Goal: Feedback & Contribution: Submit feedback/report problem

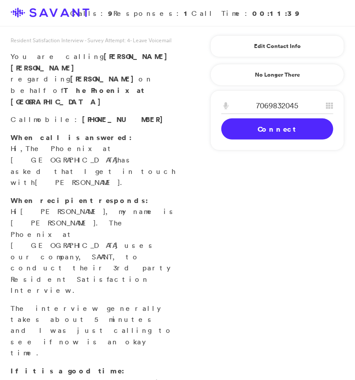
click at [268, 137] on link "Connect" at bounding box center [277, 128] width 112 height 21
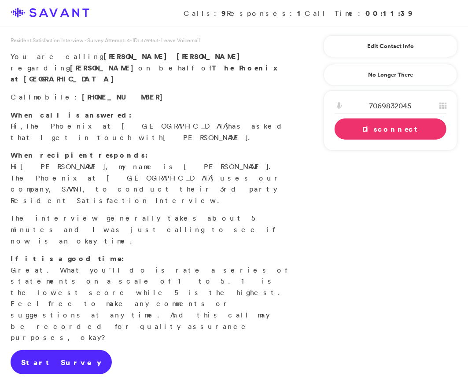
click at [52, 350] on link "Start Survey" at bounding box center [61, 362] width 101 height 25
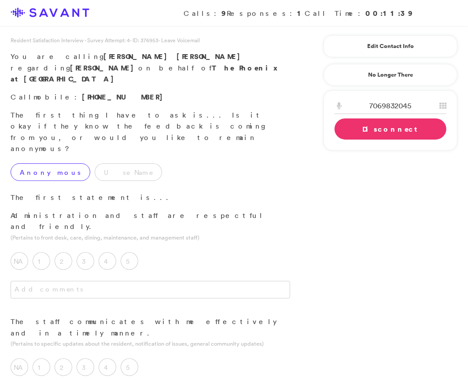
click at [52, 163] on label "Anonymous" at bounding box center [51, 172] width 80 height 18
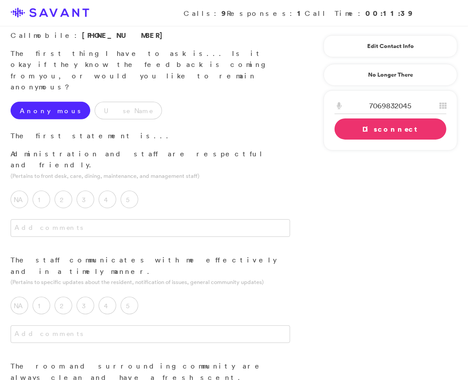
scroll to position [63, 0]
click at [136, 190] on label "5" at bounding box center [130, 199] width 18 height 18
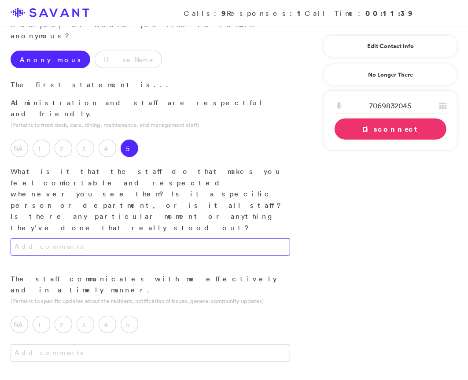
scroll to position [115, 0]
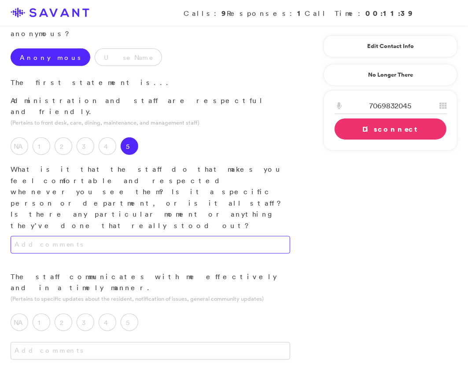
click at [154, 236] on textarea at bounding box center [151, 245] width 280 height 18
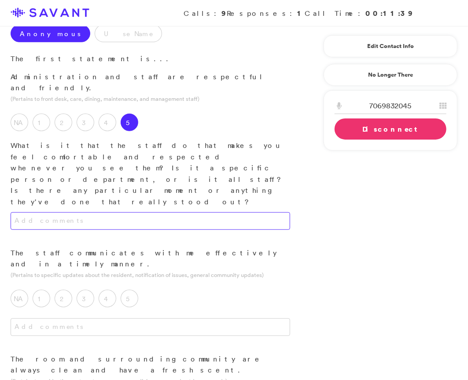
scroll to position [150, 0]
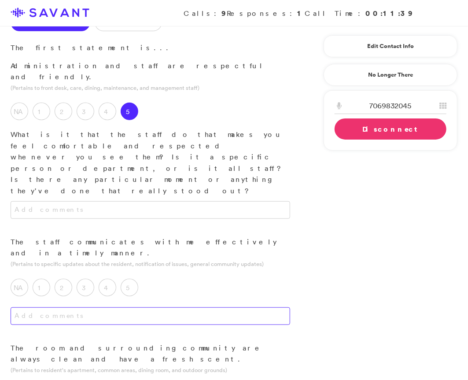
click at [166, 307] on textarea at bounding box center [151, 316] width 280 height 18
click at [130, 279] on label "5" at bounding box center [130, 288] width 18 height 18
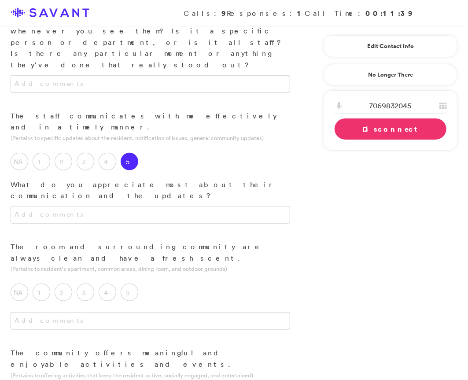
scroll to position [277, 0]
click at [128, 283] on label "5" at bounding box center [130, 292] width 18 height 18
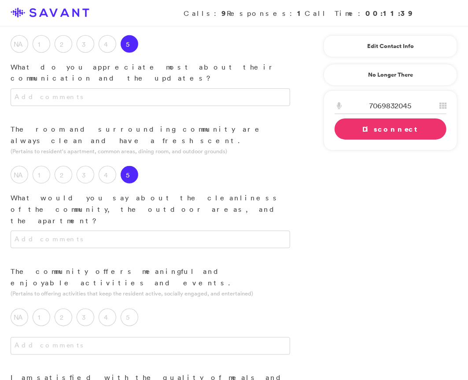
scroll to position [394, 0]
click at [130, 308] on label "5" at bounding box center [130, 317] width 18 height 18
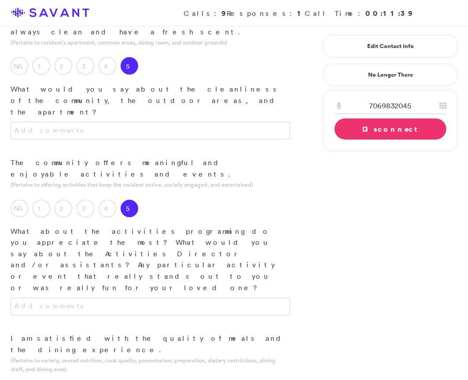
scroll to position [505, 0]
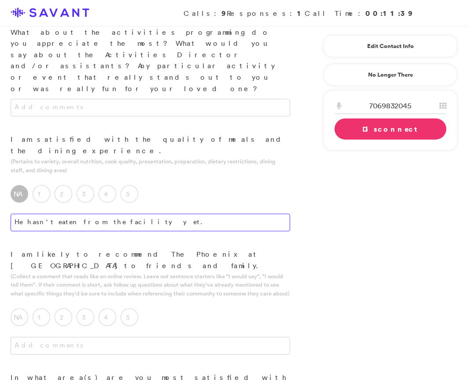
scroll to position [703, 0]
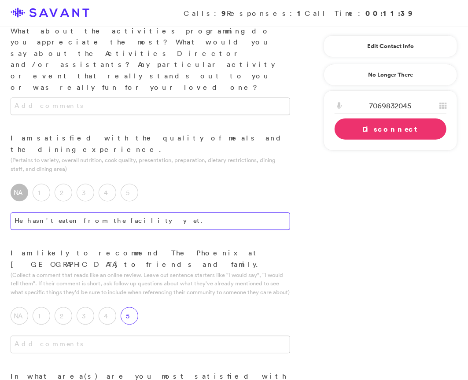
type textarea "He hasn't eaten from the facility yet."
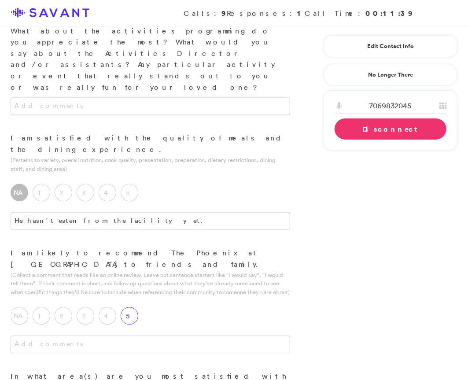
click at [128, 307] on label "5" at bounding box center [130, 316] width 18 height 18
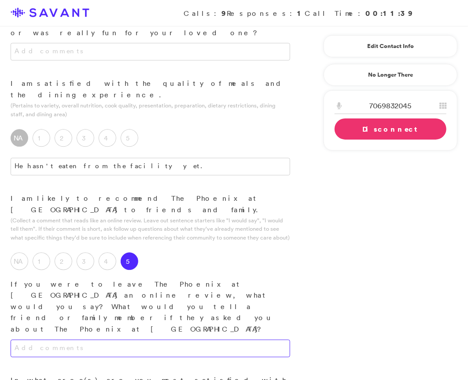
scroll to position [770, 0]
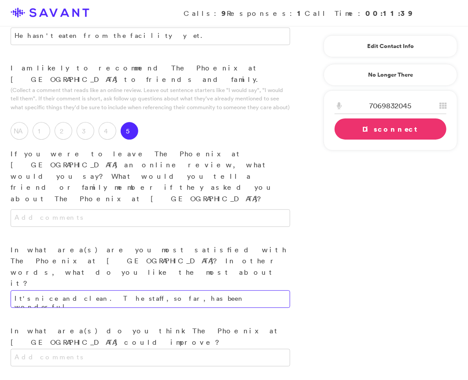
scroll to position [892, 0]
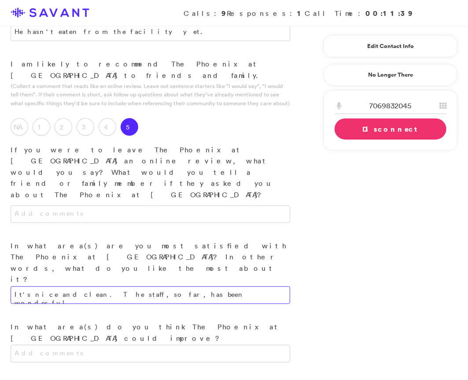
type textarea "It's nice and clean. The staff, so far, has been wonderful."
click at [348, 131] on link "Disconnect" at bounding box center [391, 128] width 112 height 21
